Goal: Transaction & Acquisition: Purchase product/service

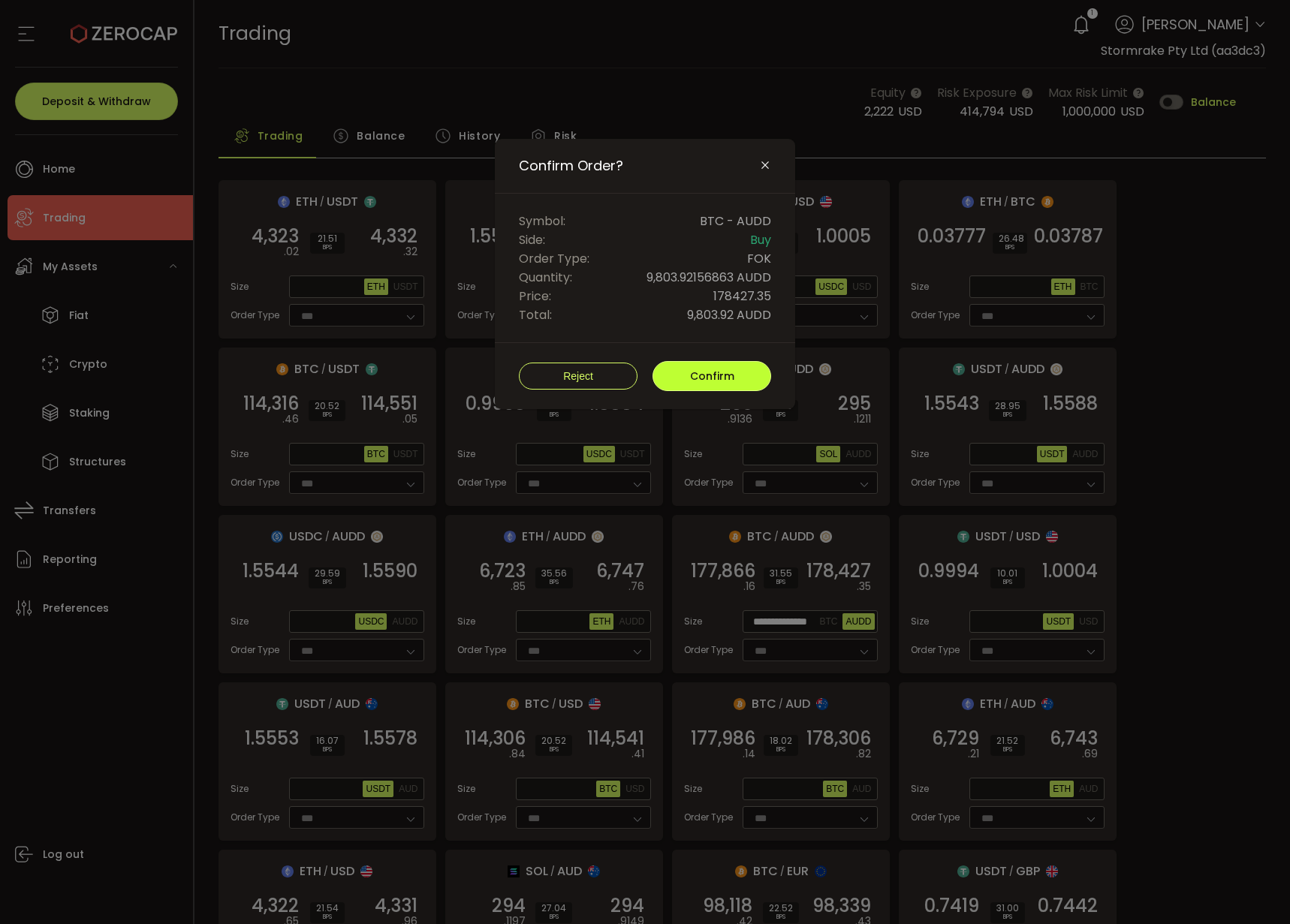
click at [707, 382] on span "Confirm" at bounding box center [712, 376] width 44 height 15
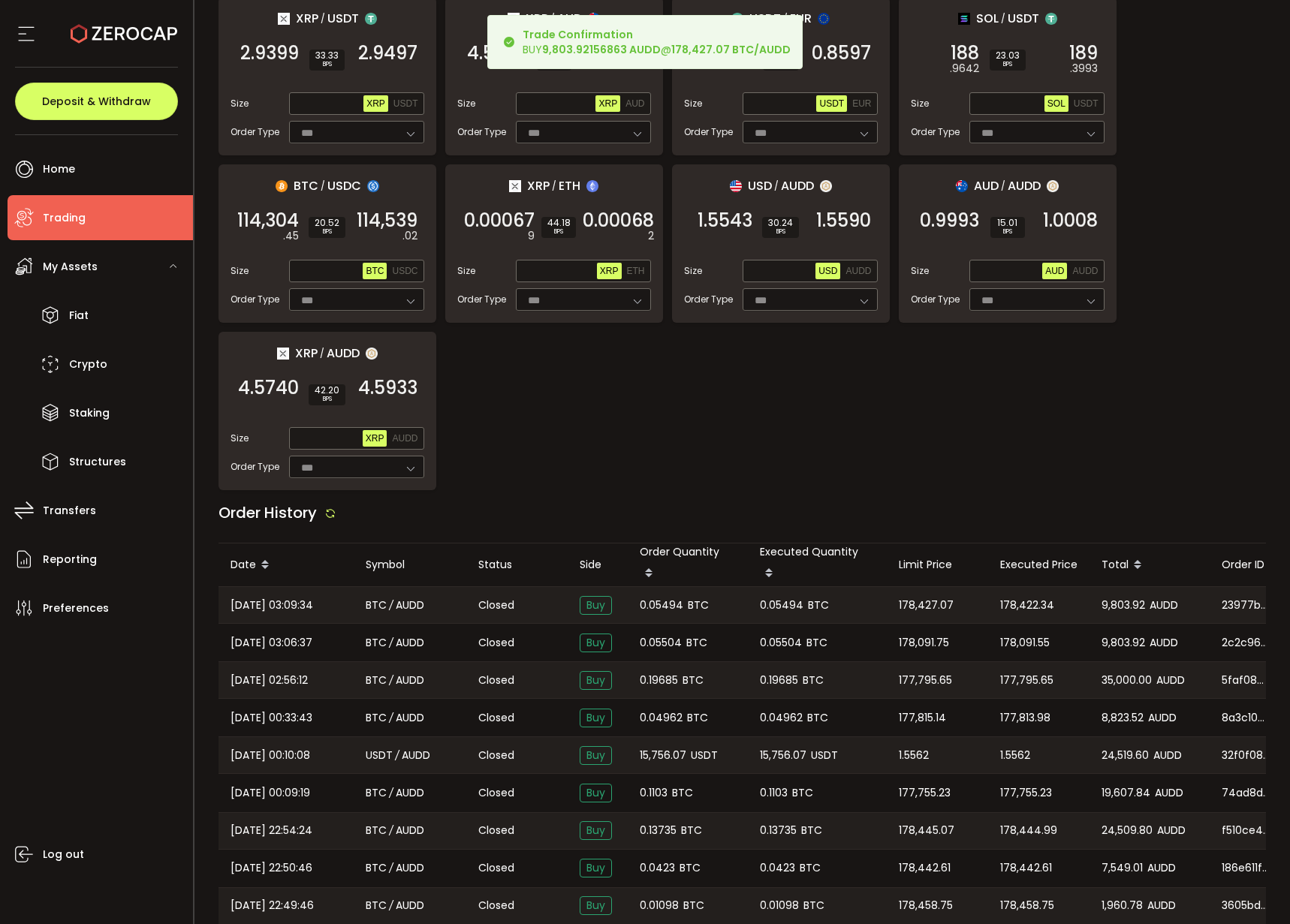
scroll to position [1108, 0]
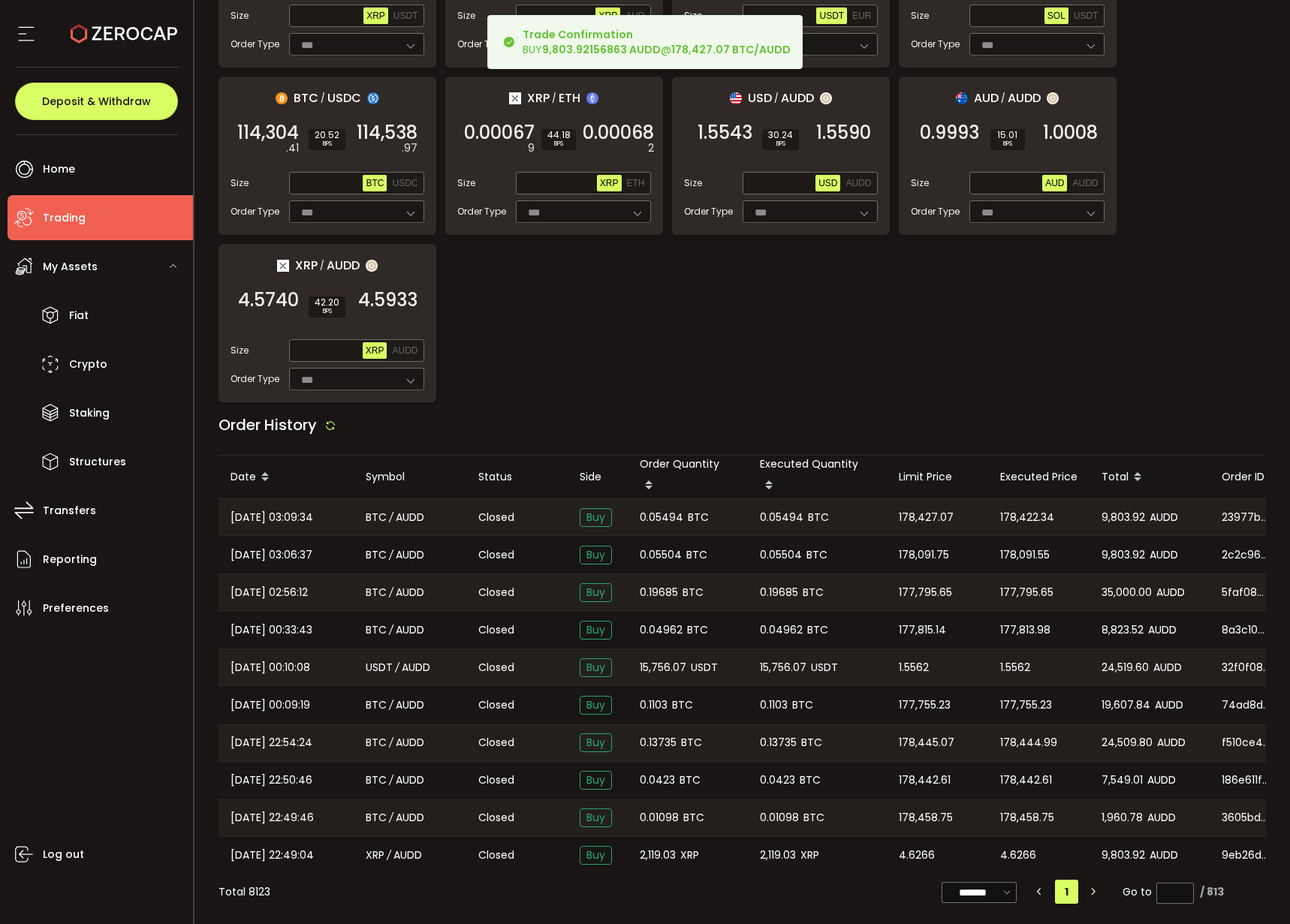
click at [774, 511] on span "0.05494" at bounding box center [781, 517] width 44 height 17
copy span "0.05494"
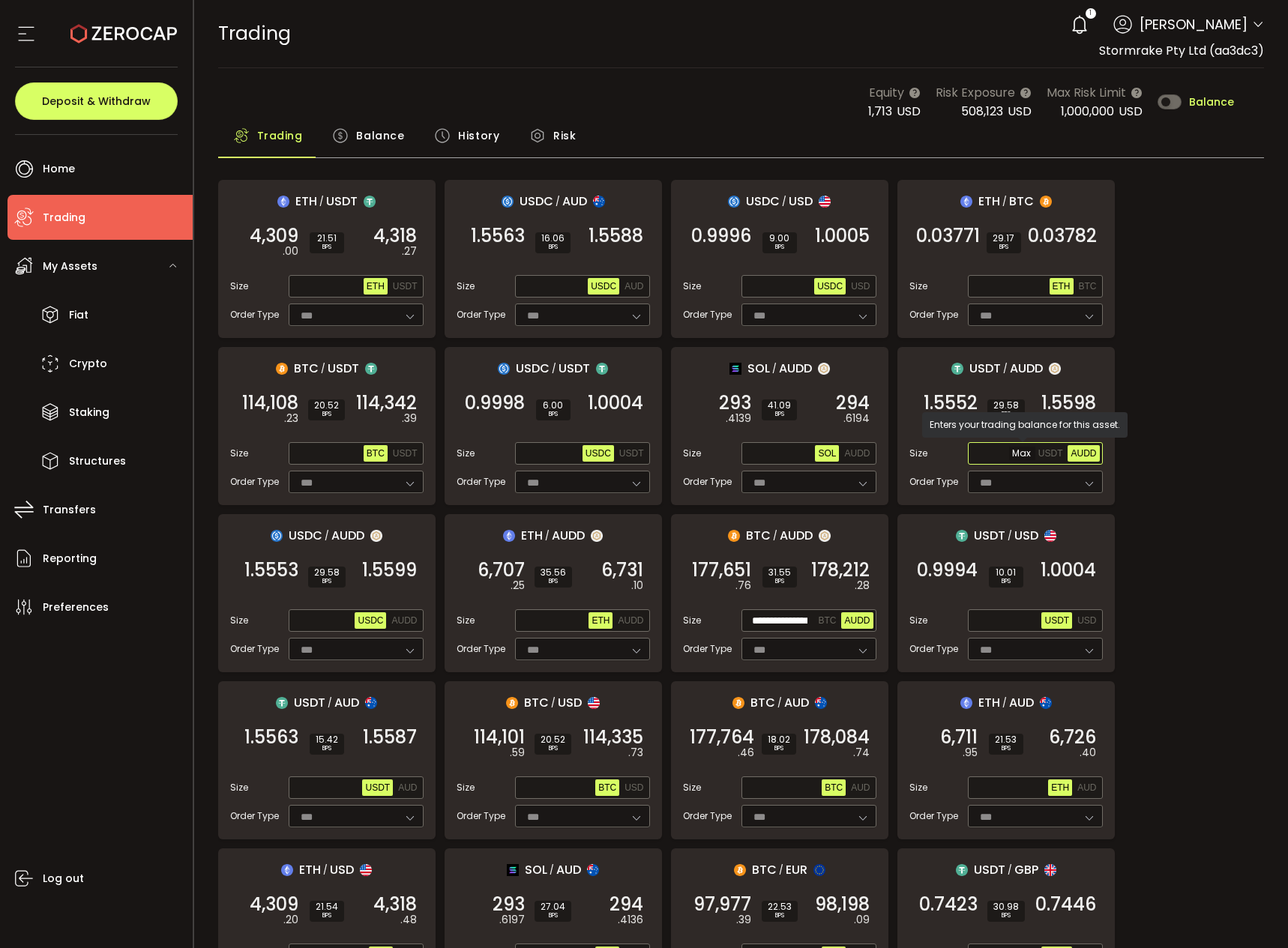
drag, startPoint x: 998, startPoint y: 456, endPoint x: 1003, endPoint y: 451, distance: 7.1
click at [998, 456] on input "text" at bounding box center [1003, 454] width 64 height 16
paste input "**********"
type input "**********"
click at [1056, 409] on span "1.5598" at bounding box center [1068, 403] width 55 height 15
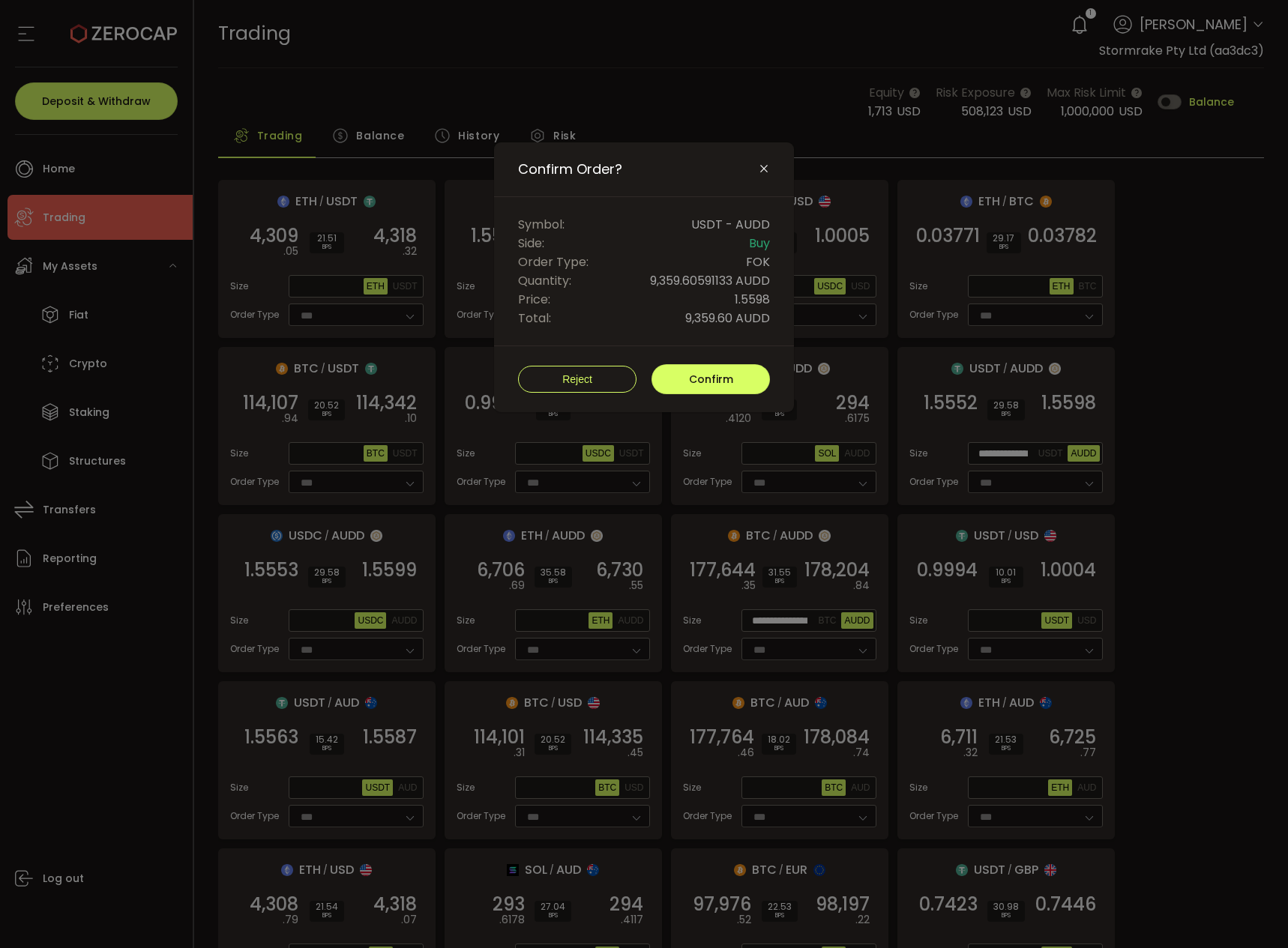
click at [719, 395] on div "Reject Confirm" at bounding box center [644, 379] width 300 height 66
click at [753, 397] on div "Reject Confirm" at bounding box center [644, 379] width 300 height 66
click at [694, 384] on span "Confirm" at bounding box center [711, 379] width 44 height 15
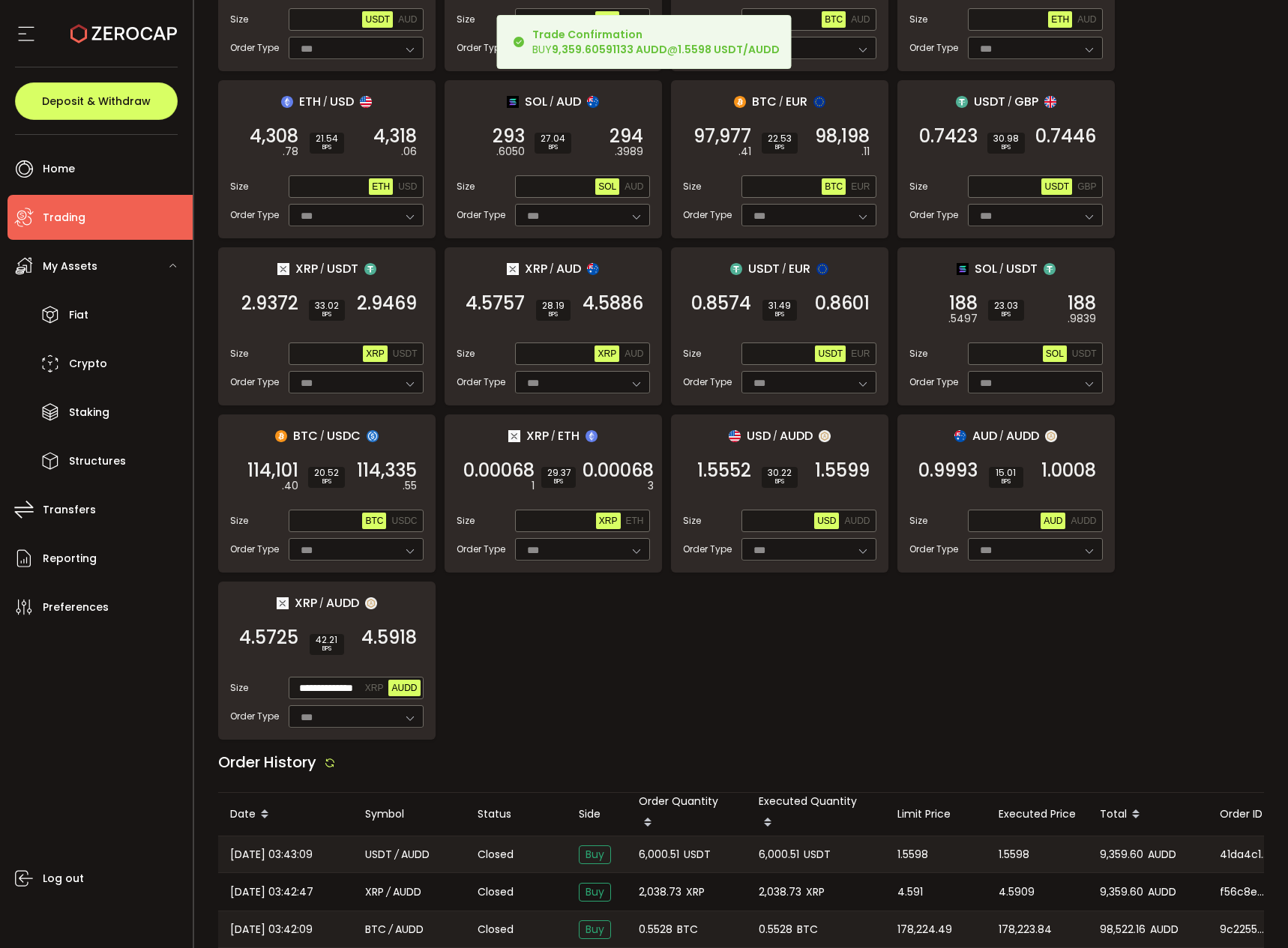
scroll to position [795, 0]
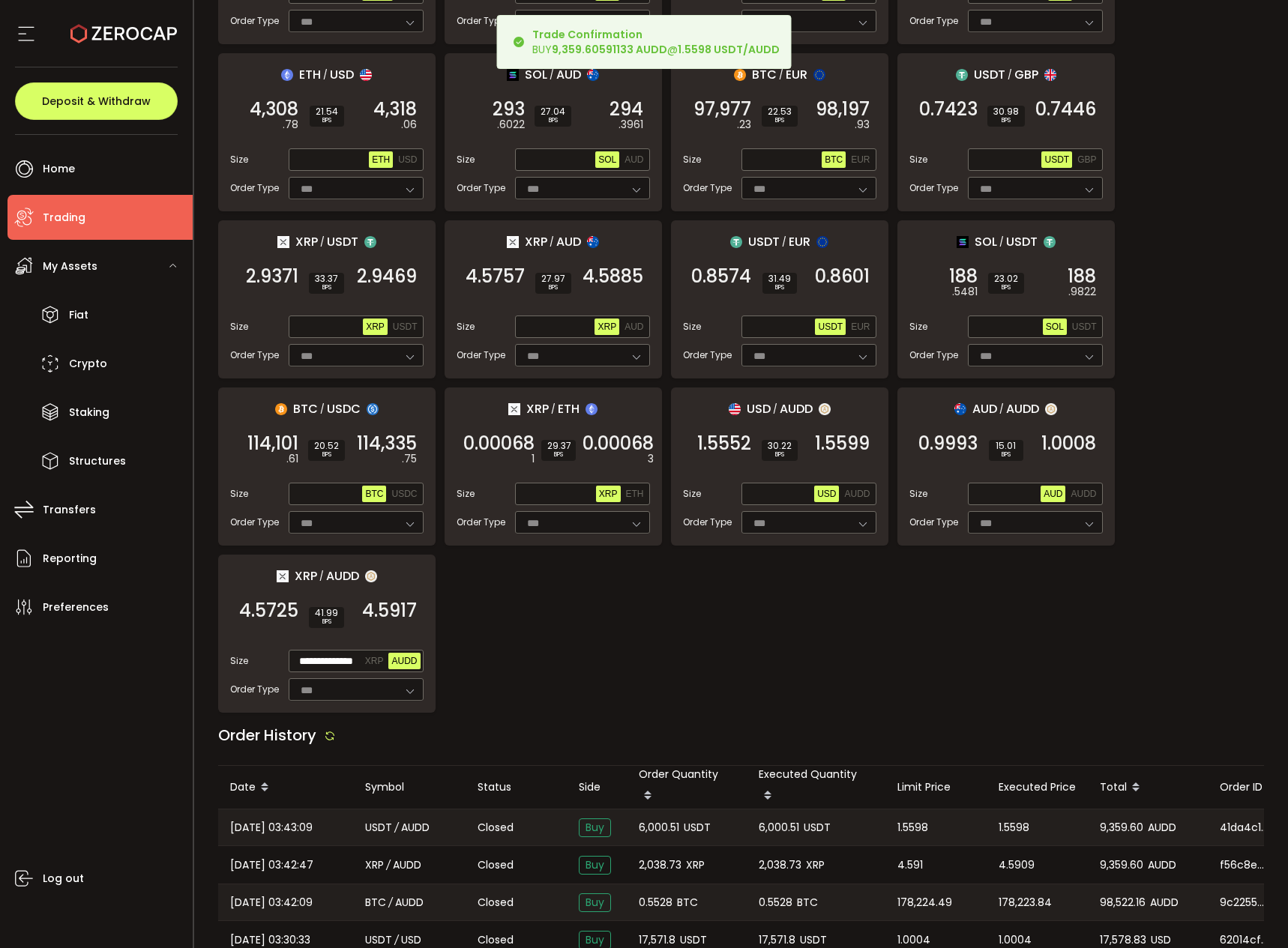
click at [768, 832] on div "6,000.51 USDT" at bounding box center [816, 827] width 139 height 36
click at [771, 826] on span "6,000.51" at bounding box center [778, 827] width 40 height 17
copy span "6,000.51"
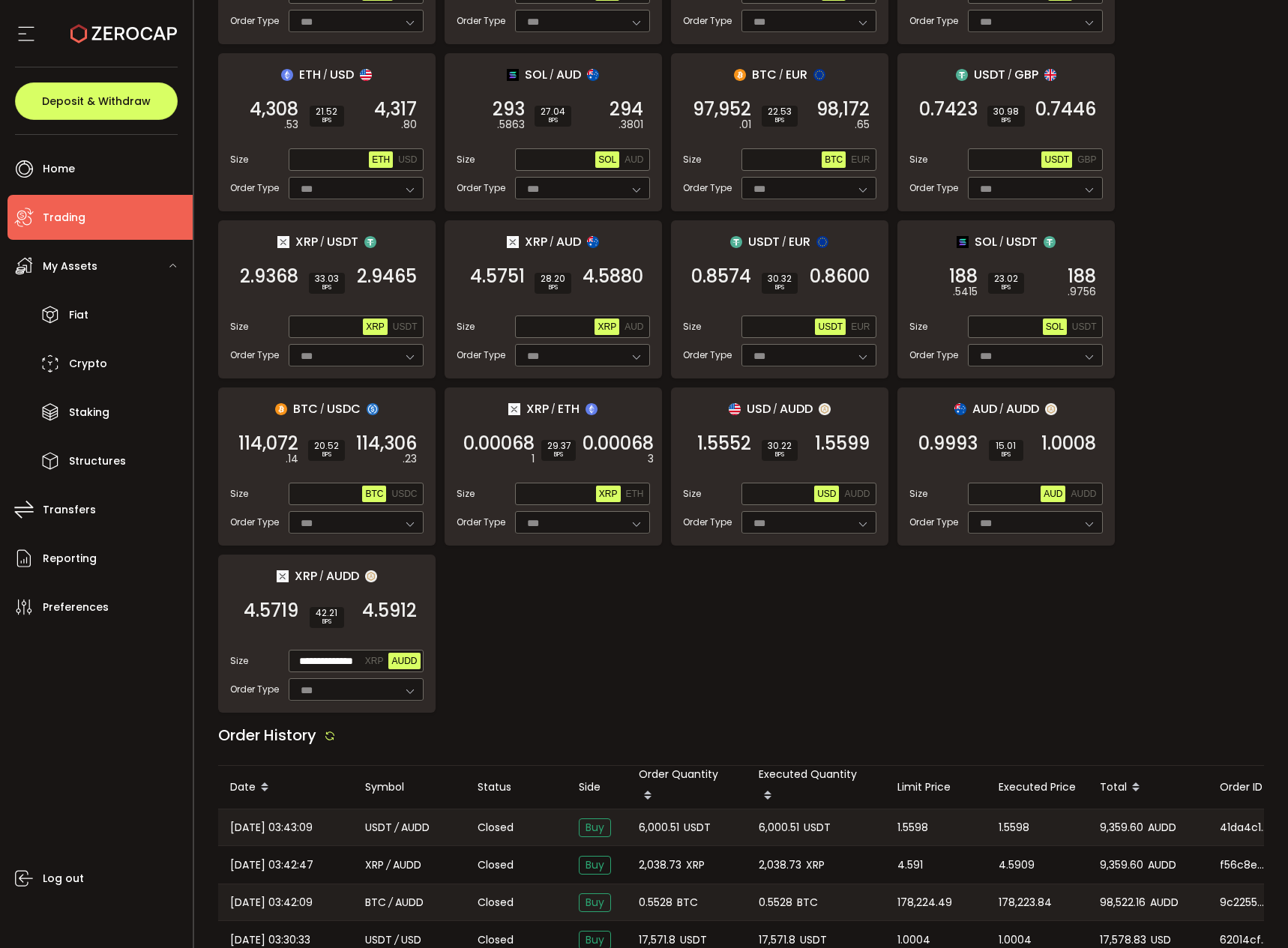
scroll to position [0, 0]
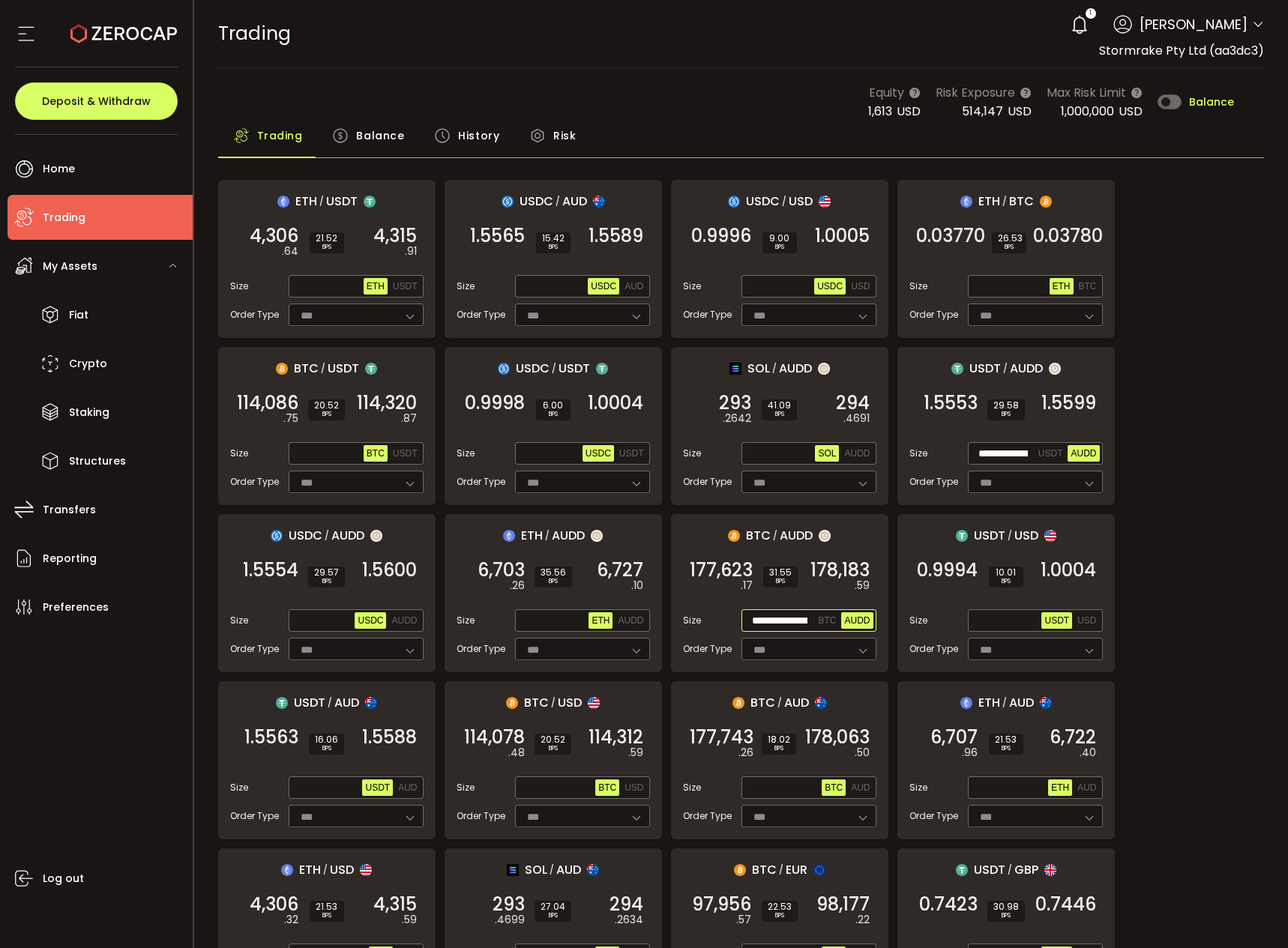
click at [774, 623] on input "**********" at bounding box center [780, 621] width 72 height 16
paste input "text"
click at [839, 568] on span "178,177" at bounding box center [840, 570] width 58 height 15
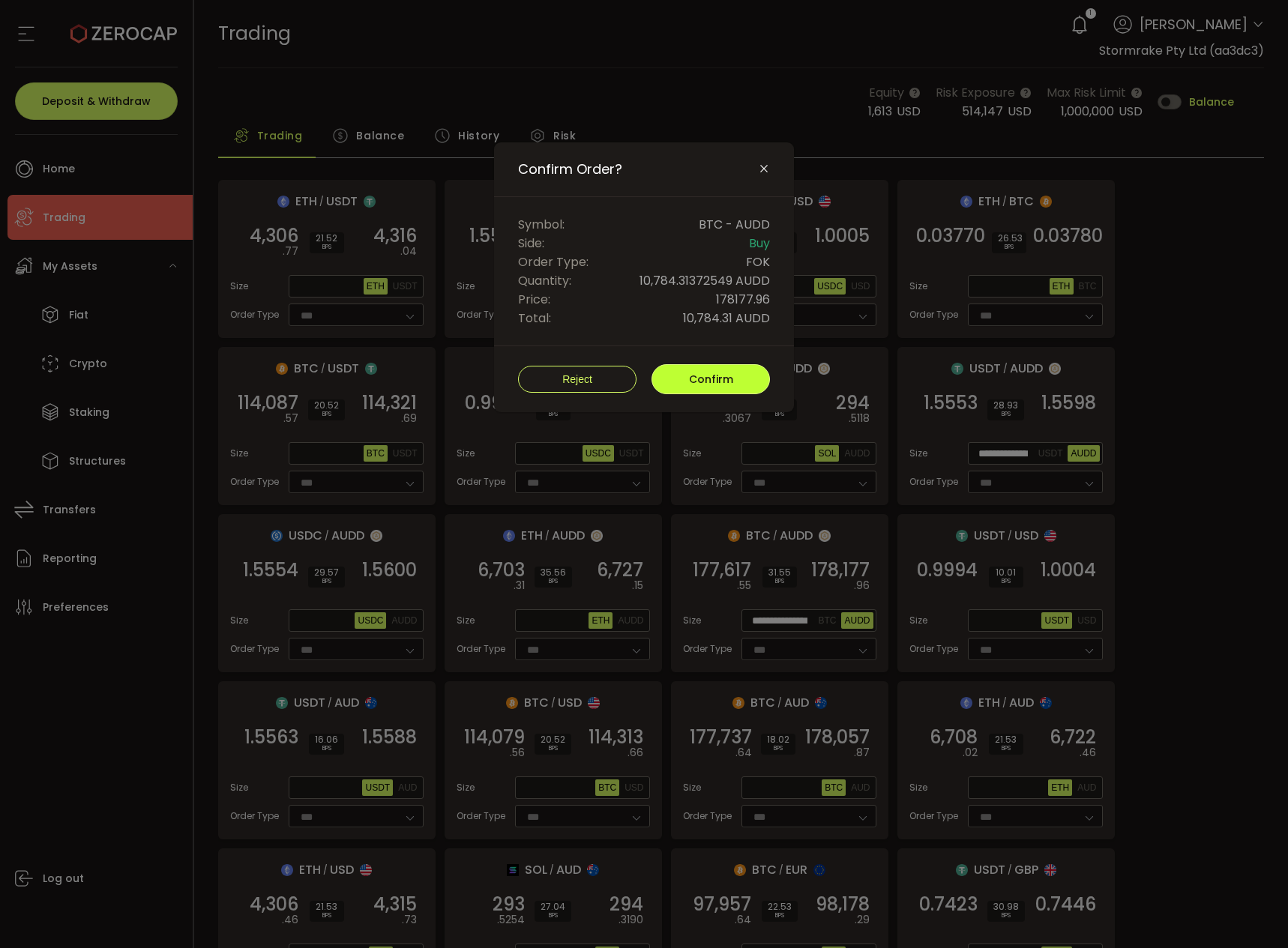
click at [698, 386] on button "Confirm" at bounding box center [711, 379] width 118 height 30
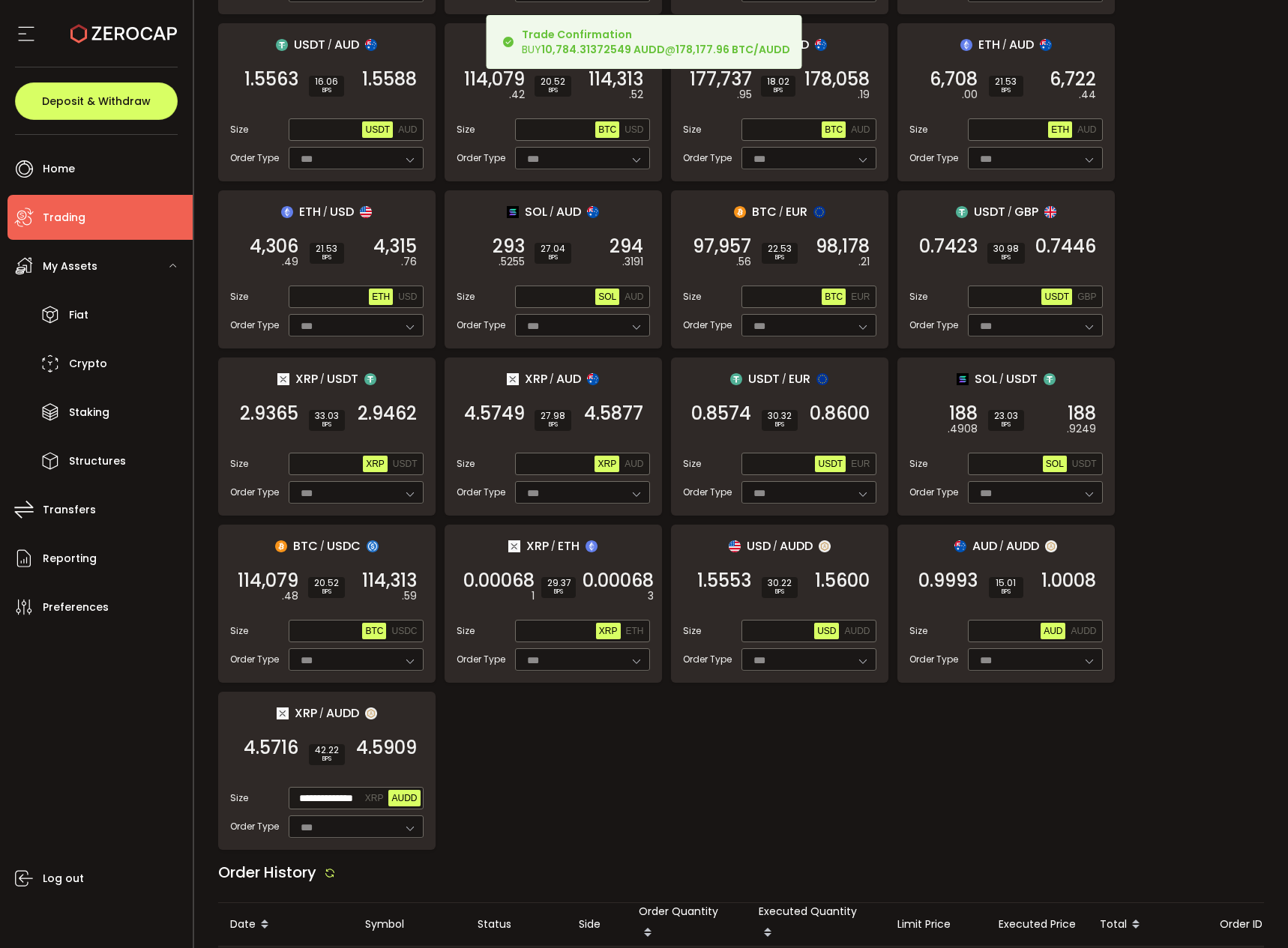
scroll to position [988, 0]
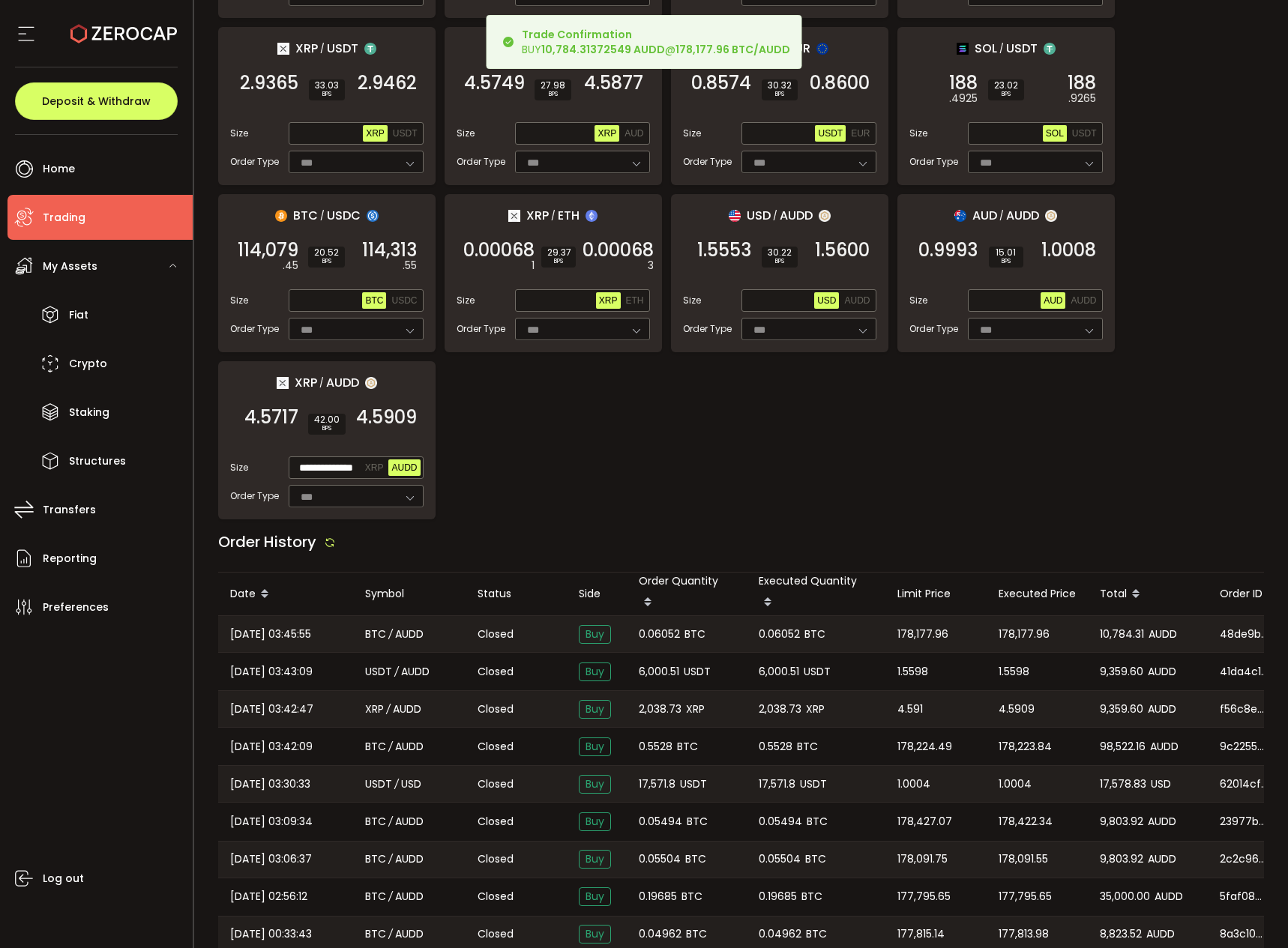
click at [765, 636] on span "0.06052" at bounding box center [779, 634] width 41 height 17
copy span "0.06052"
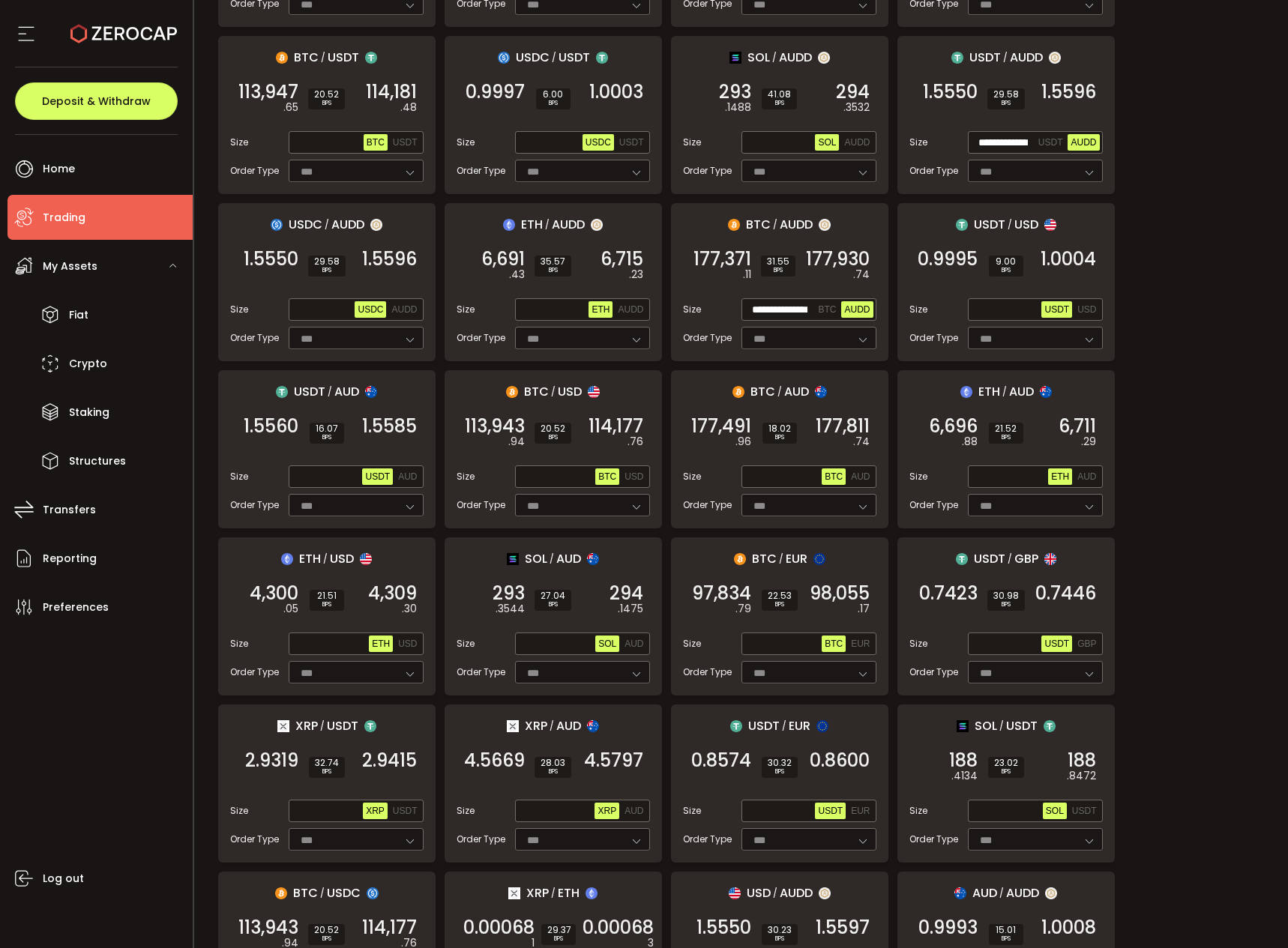
scroll to position [274, 0]
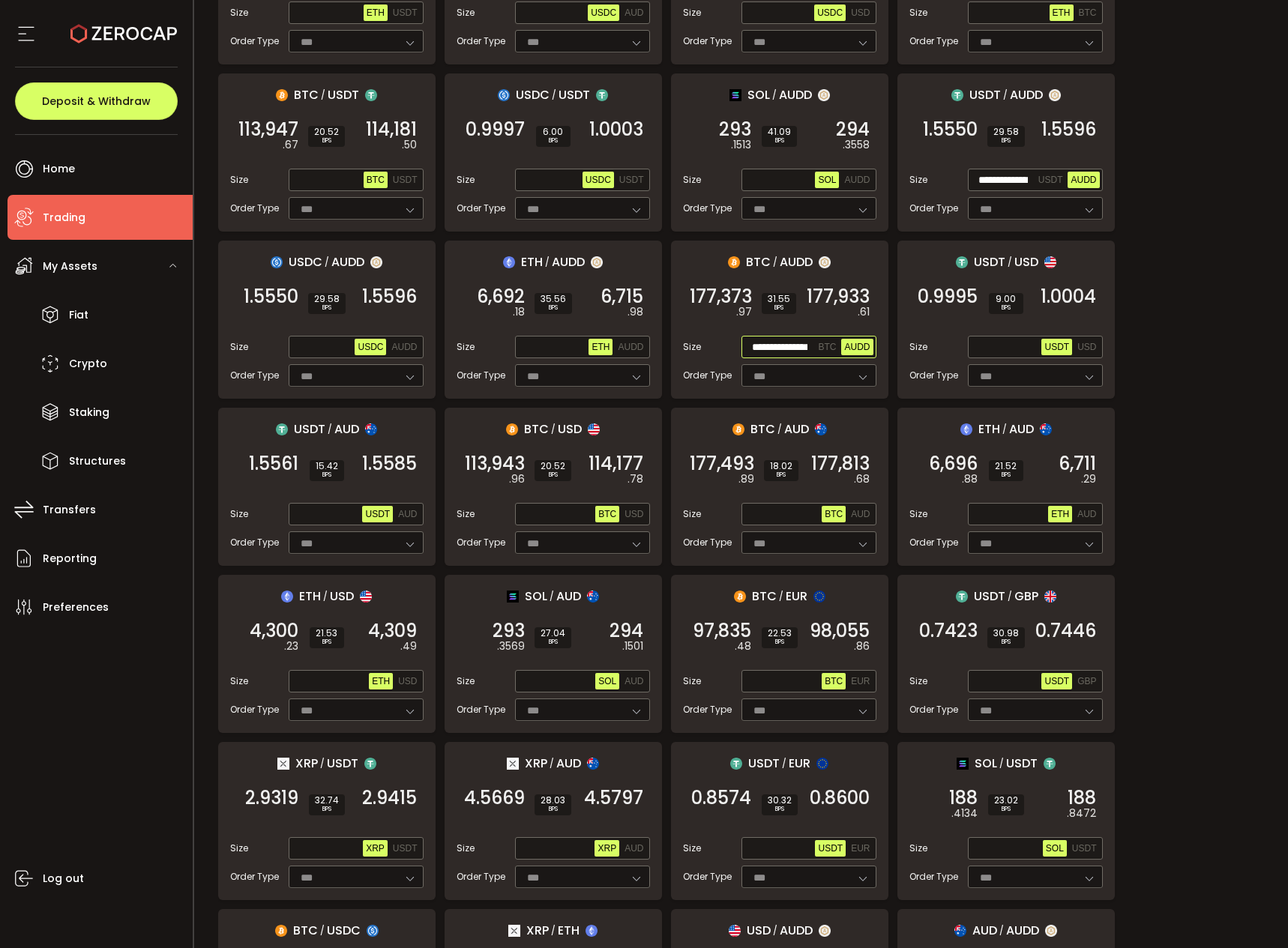
click at [778, 345] on input "**********" at bounding box center [780, 348] width 72 height 16
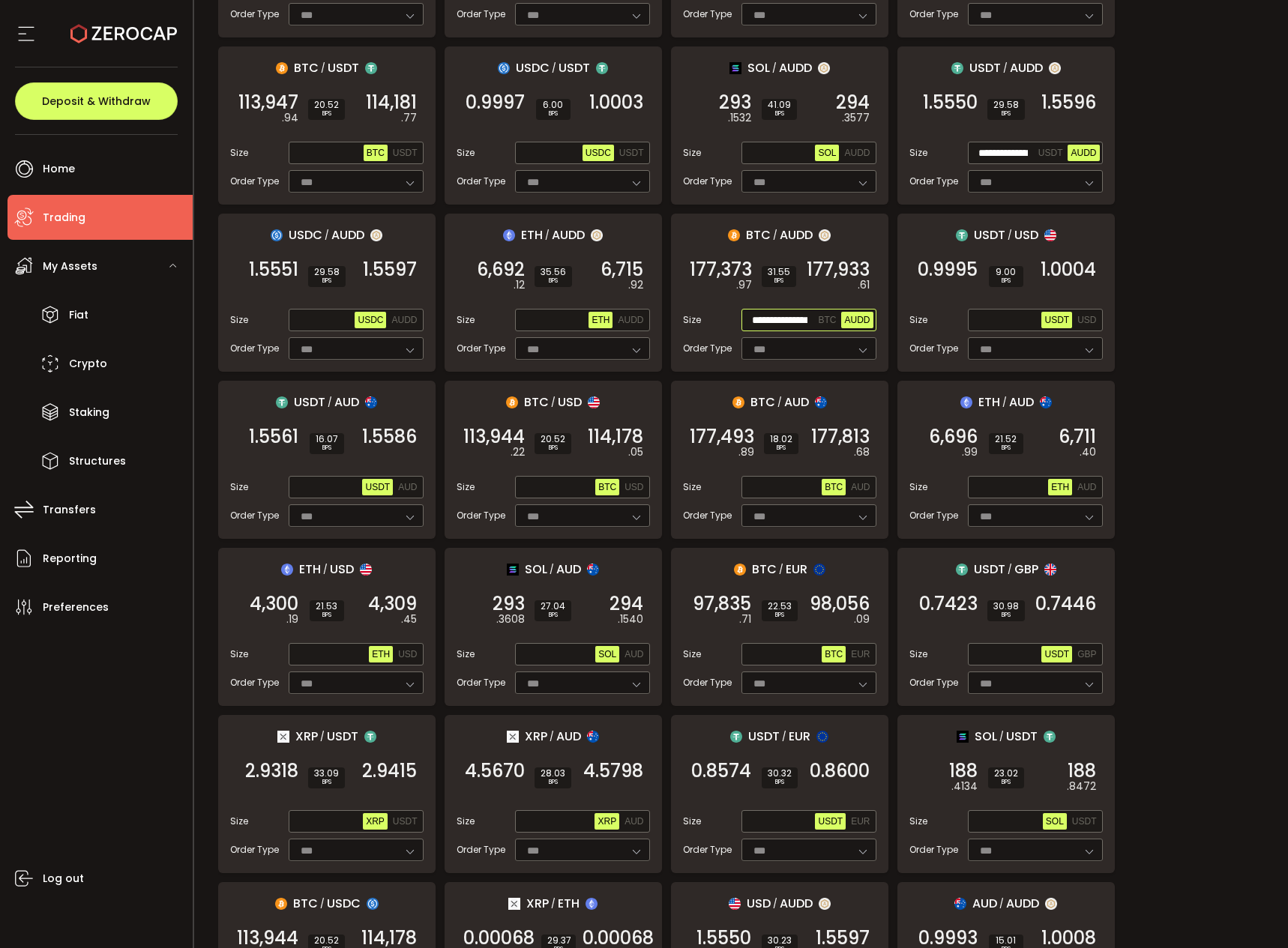
scroll to position [302, 0]
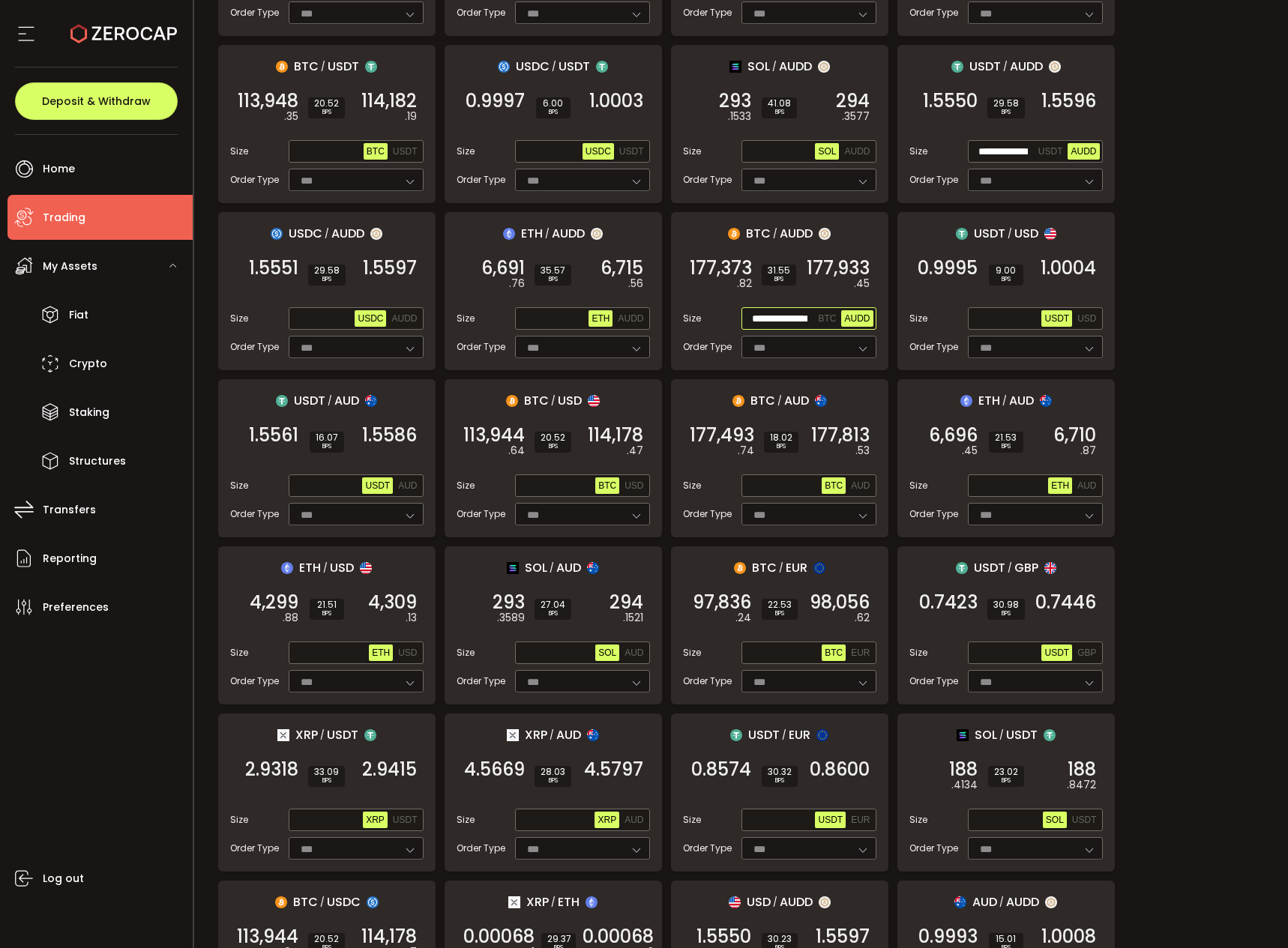
paste input "*"
click at [771, 312] on input "**********" at bounding box center [780, 319] width 72 height 16
paste input "text"
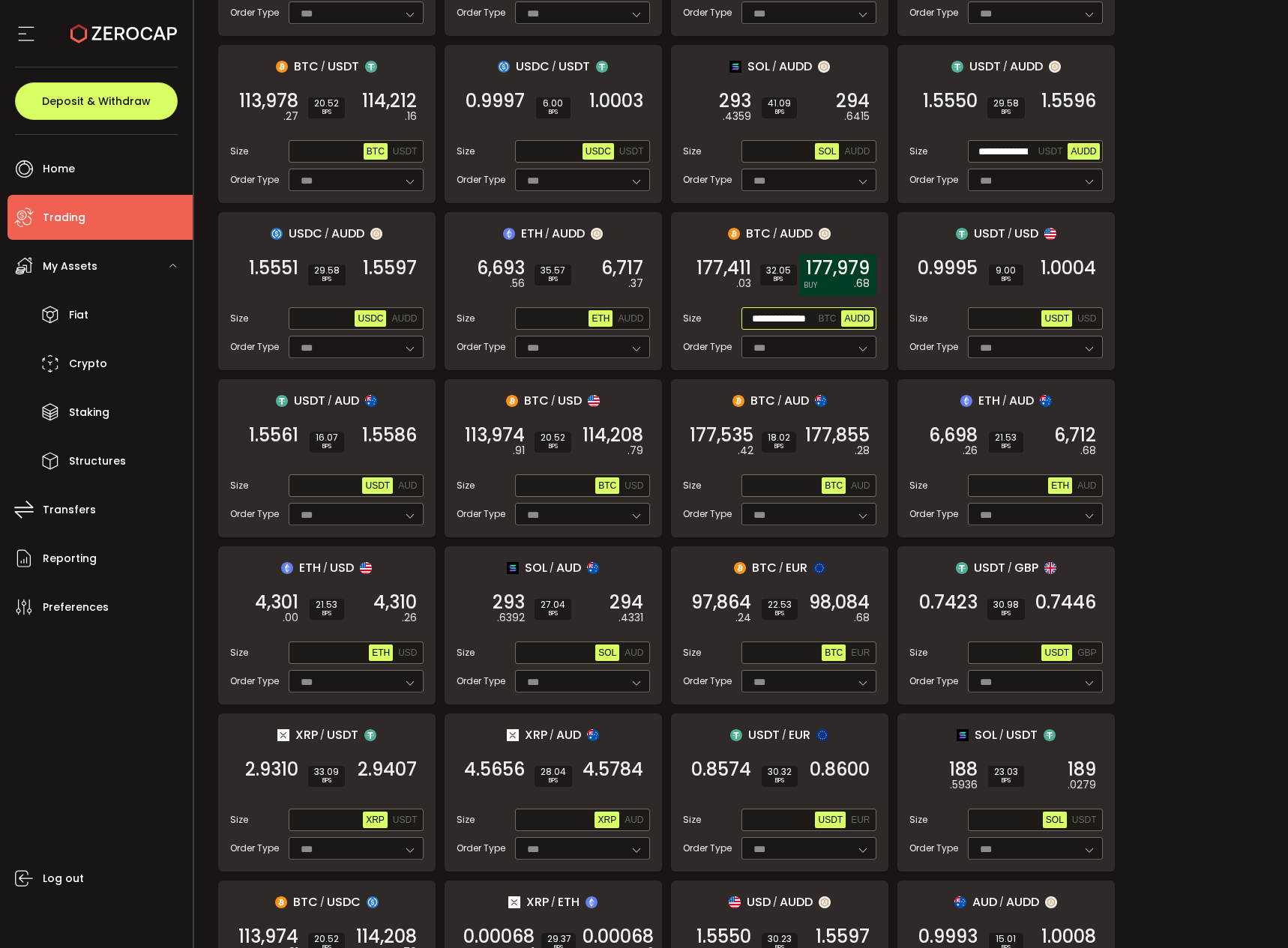
type input "**********"
click at [851, 266] on span "177,975" at bounding box center [837, 268] width 63 height 15
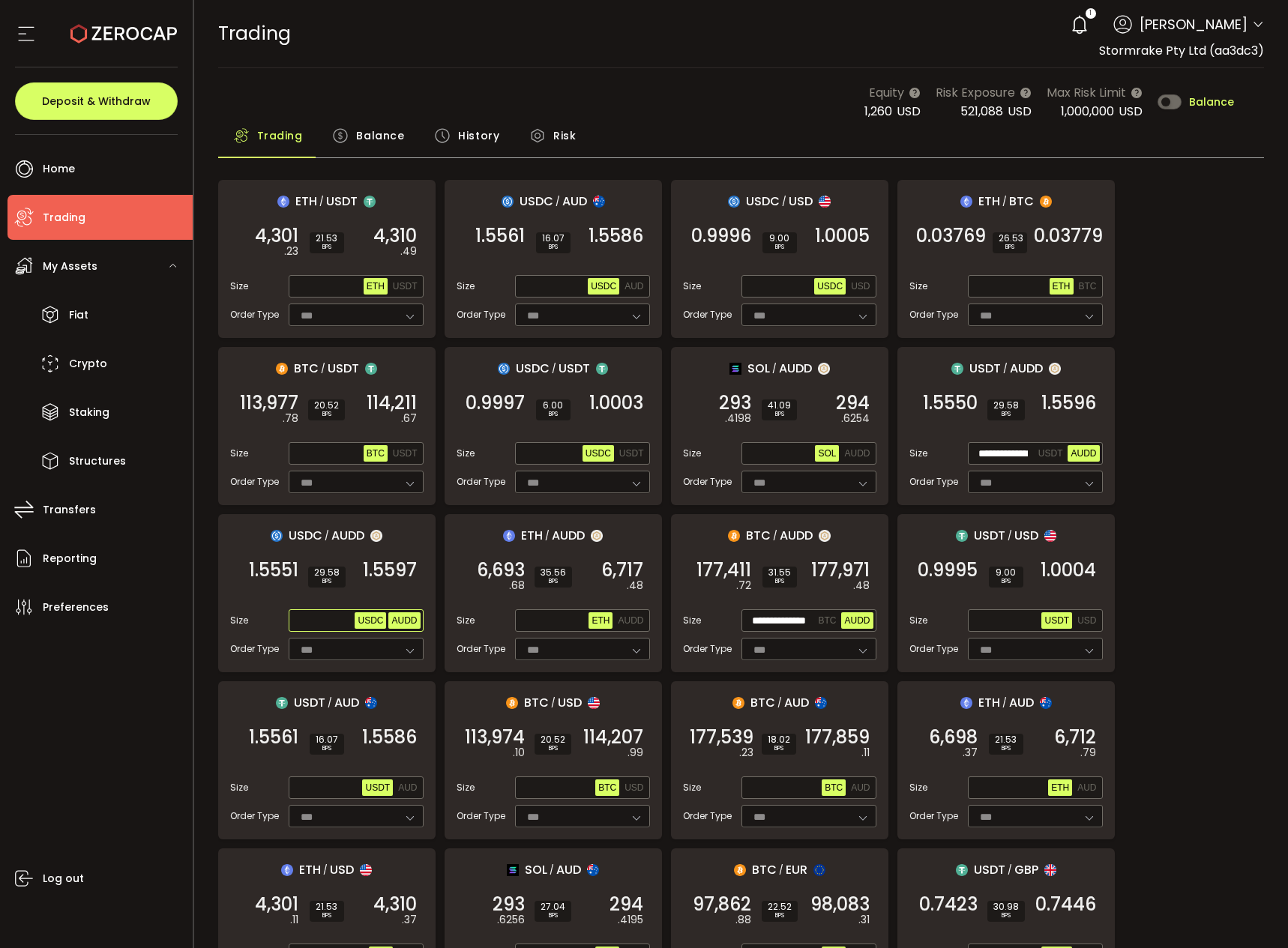
click at [401, 617] on span "AUDD" at bounding box center [404, 620] width 25 height 11
click at [312, 622] on input "text" at bounding box center [322, 621] width 63 height 16
paste input "**********"
type input "**********"
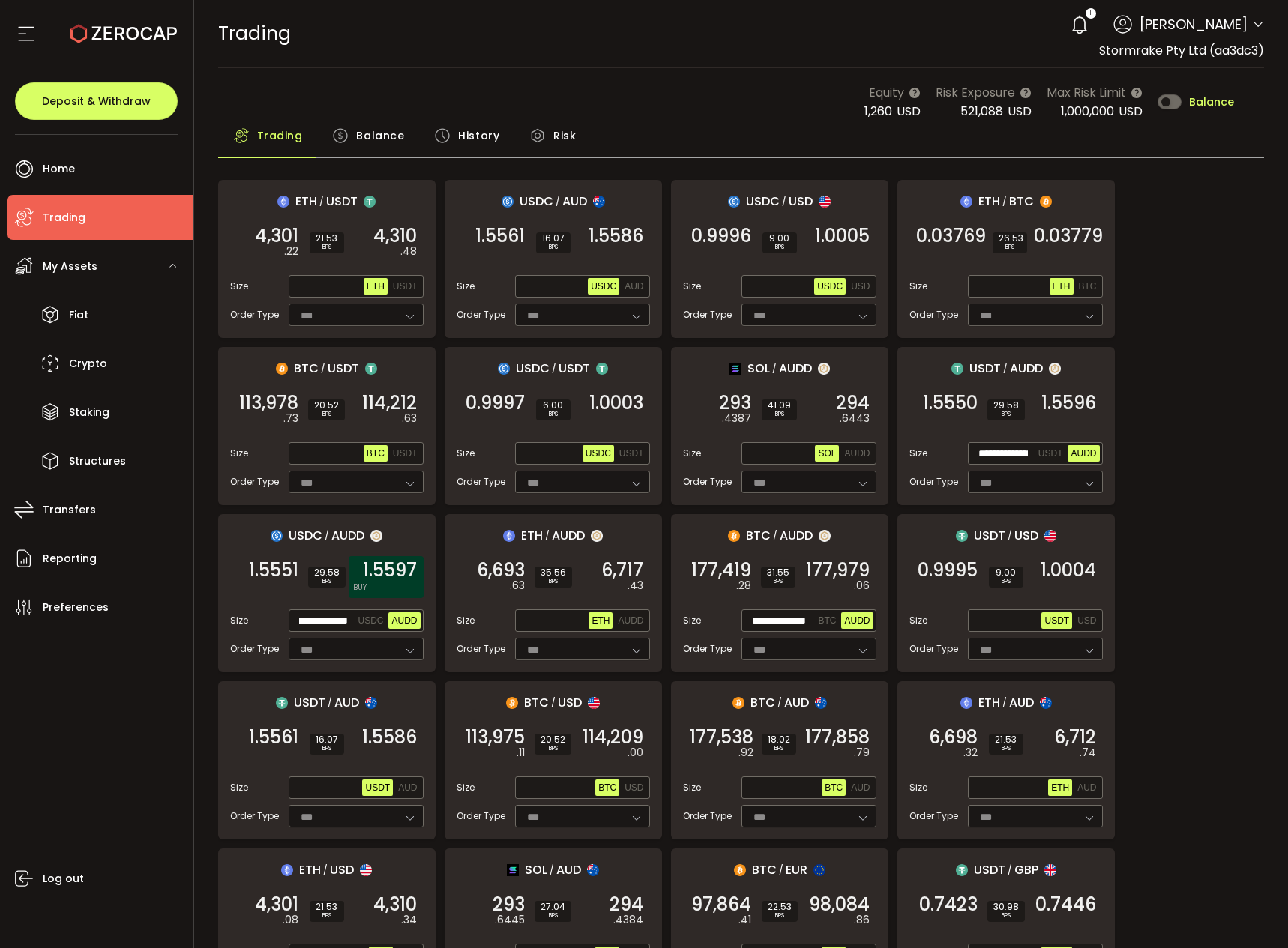
click at [382, 575] on span "1.5597" at bounding box center [390, 570] width 54 height 15
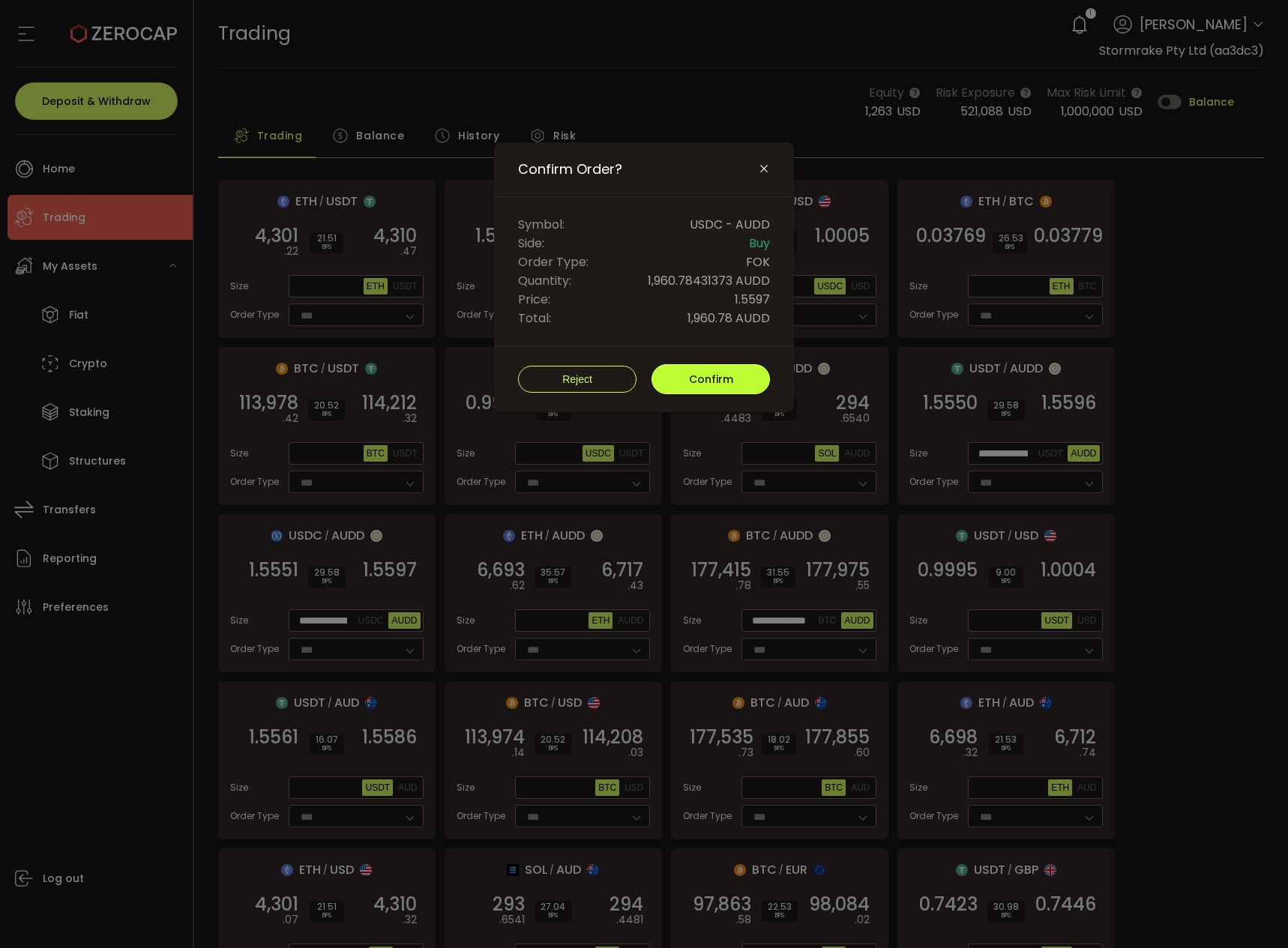
click at [706, 372] on span "Confirm" at bounding box center [711, 379] width 44 height 15
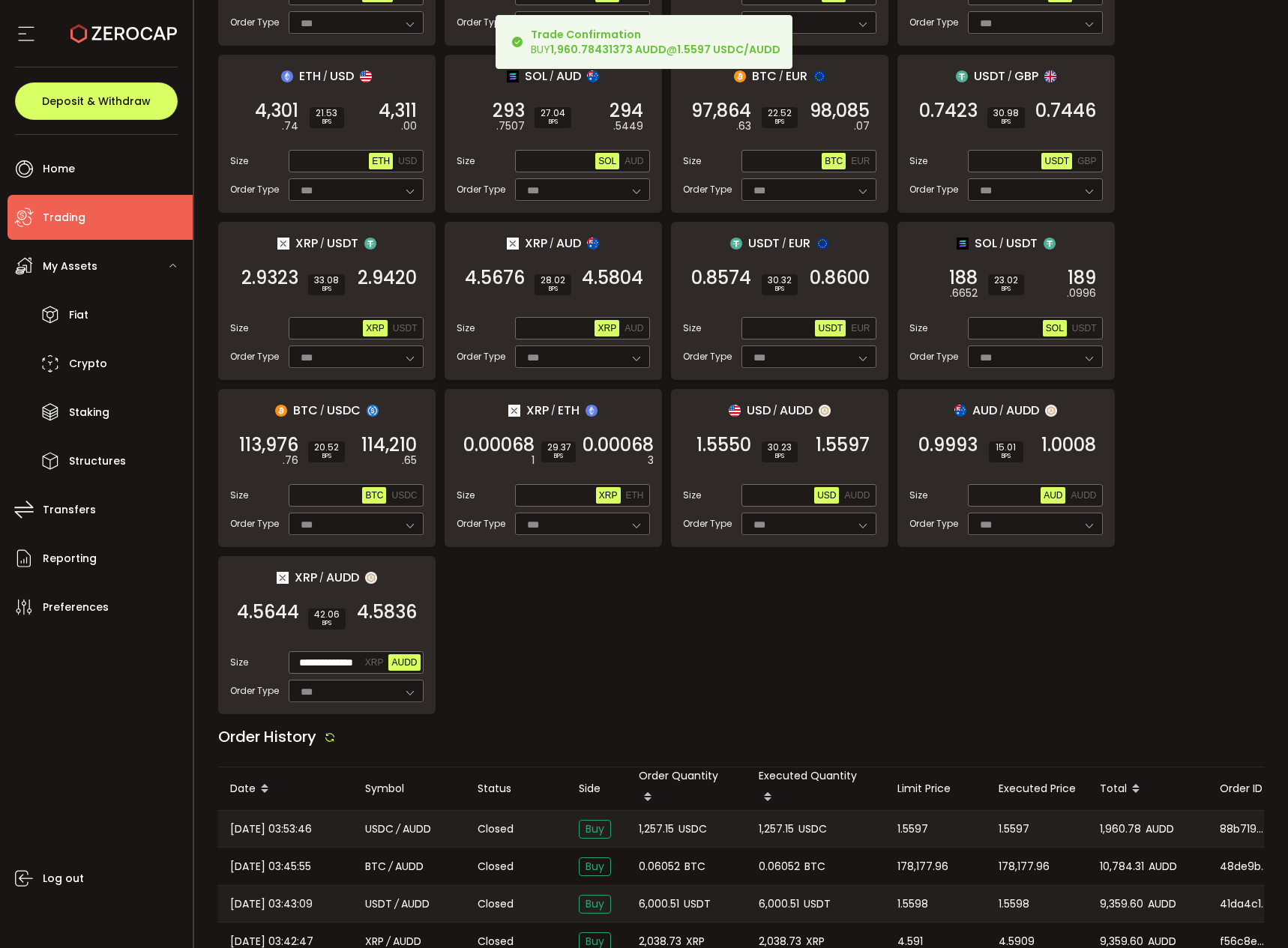
scroll to position [794, 0]
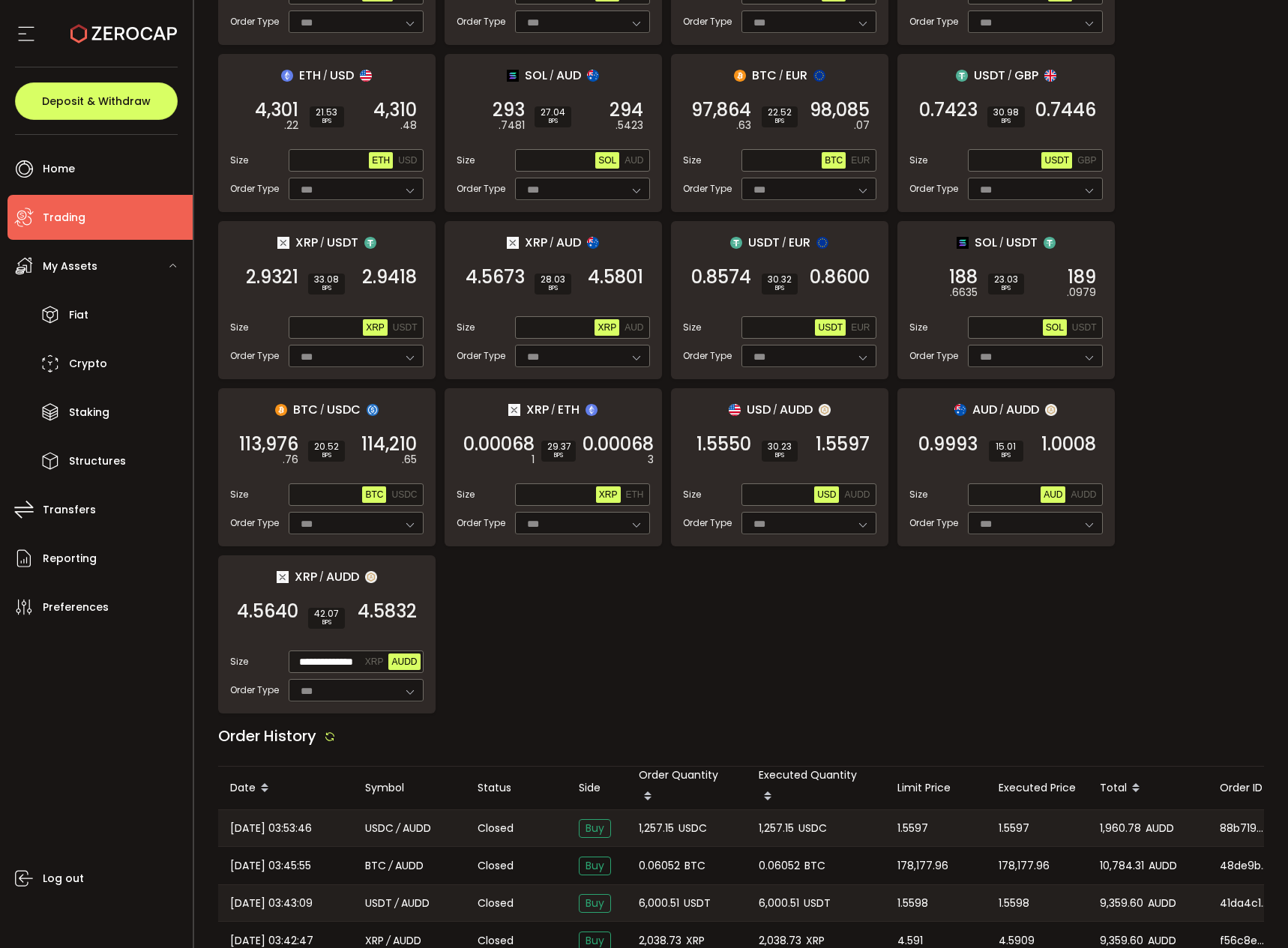
click at [659, 825] on span "1,257.15" at bounding box center [656, 828] width 35 height 17
click at [660, 825] on span "1,257.15" at bounding box center [656, 828] width 35 height 17
copy span "1,257.15"
